Goal: Transaction & Acquisition: Purchase product/service

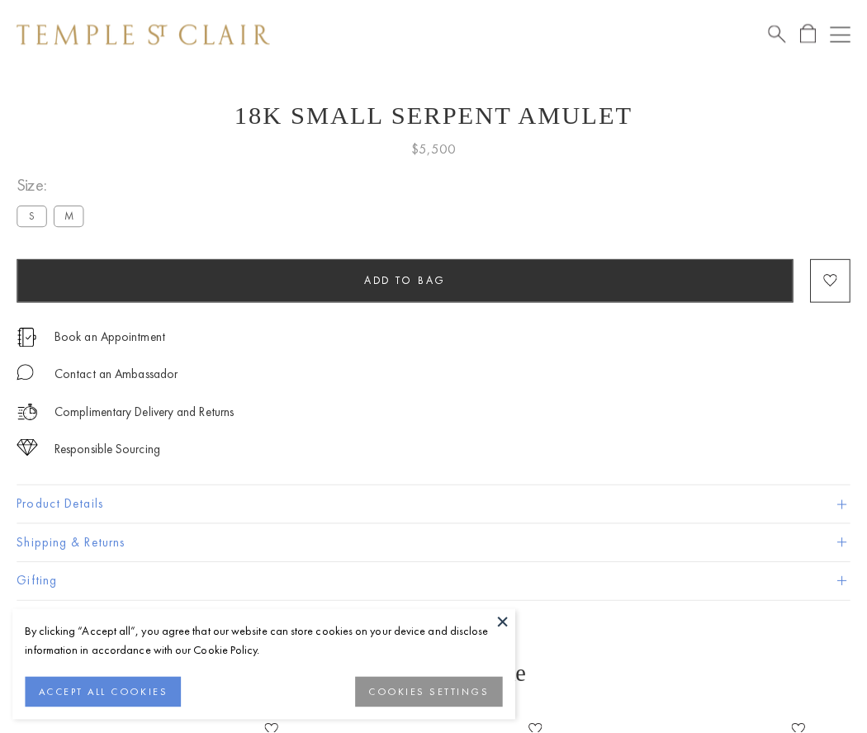
scroll to position [21, 0]
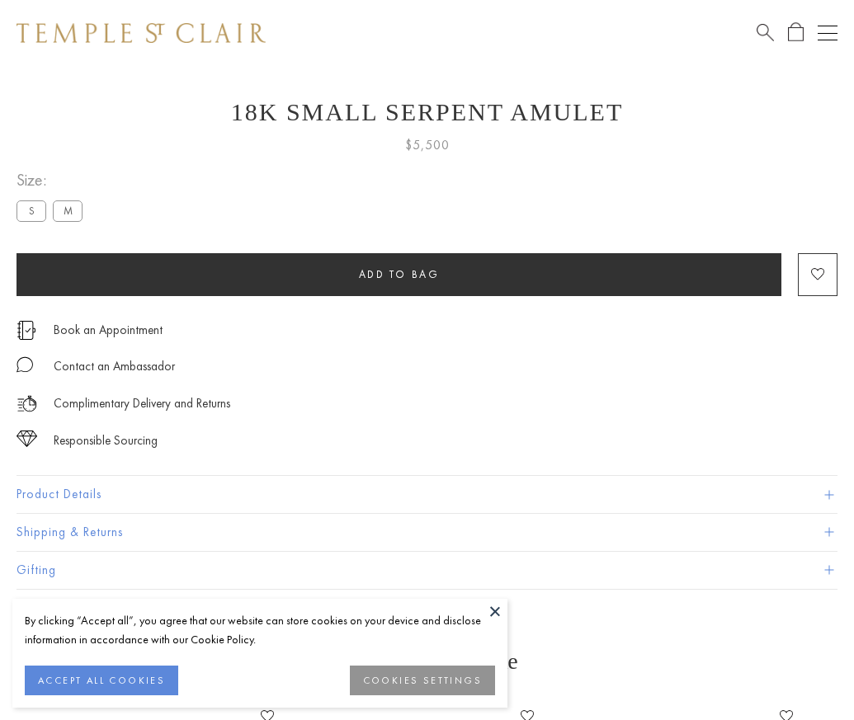
click at [399, 274] on span "Add to bag" at bounding box center [399, 274] width 81 height 14
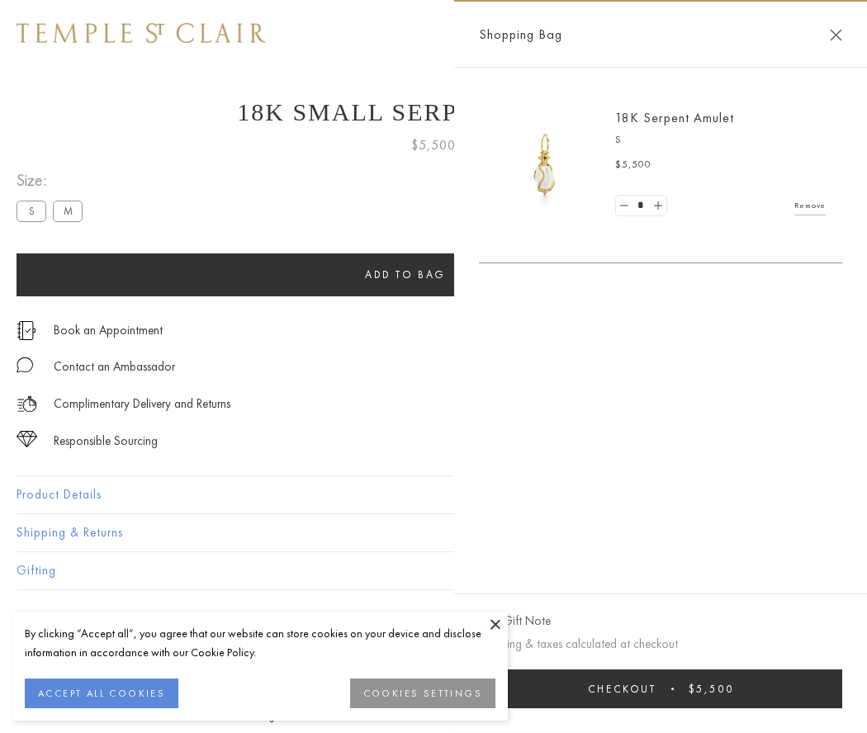
click at [660, 688] on button "Checkout $5,500" at bounding box center [660, 688] width 363 height 39
